Goal: Find specific page/section: Find specific page/section

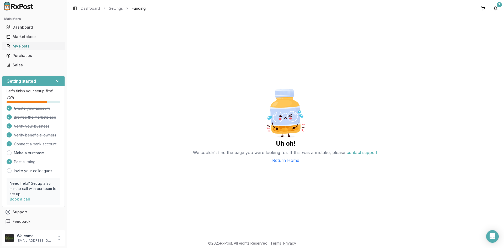
click at [43, 47] on div "My Posts" at bounding box center [33, 46] width 54 height 5
click at [40, 50] on link "My Posts" at bounding box center [33, 45] width 59 height 9
